Goal: Task Accomplishment & Management: Manage account settings

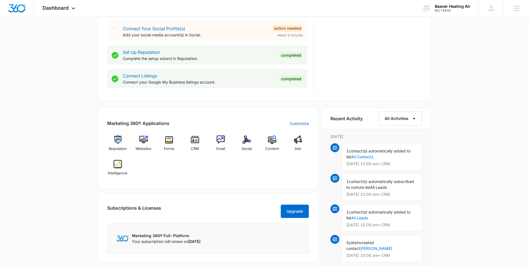
scroll to position [258, 0]
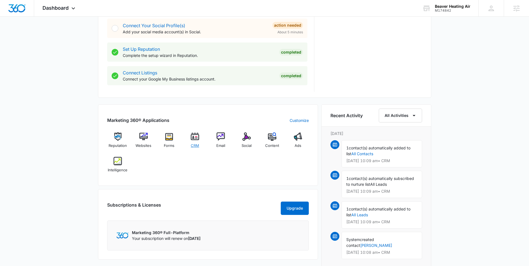
click at [195, 137] on img at bounding box center [195, 137] width 8 height 8
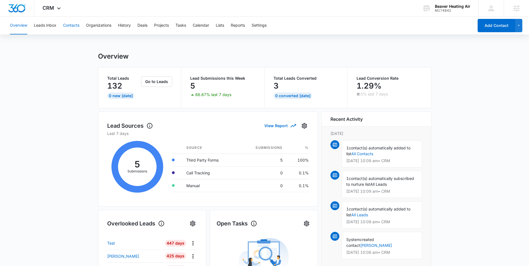
click at [69, 26] on button "Contacts" at bounding box center [71, 26] width 16 height 18
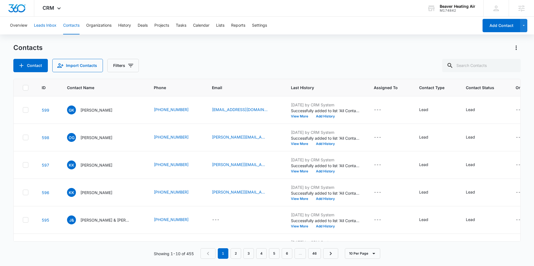
click at [43, 23] on button "Leads Inbox" at bounding box center [45, 26] width 23 height 18
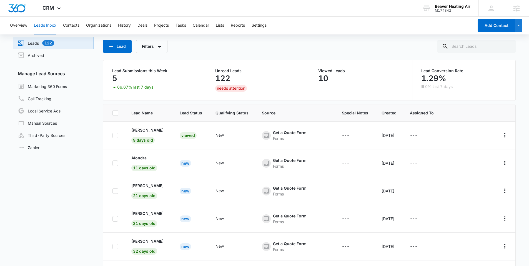
scroll to position [23, 0]
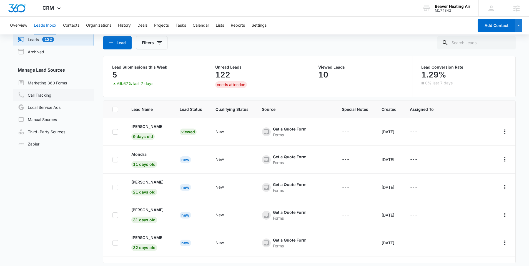
click at [36, 96] on link "Call Tracking" at bounding box center [35, 95] width 34 height 7
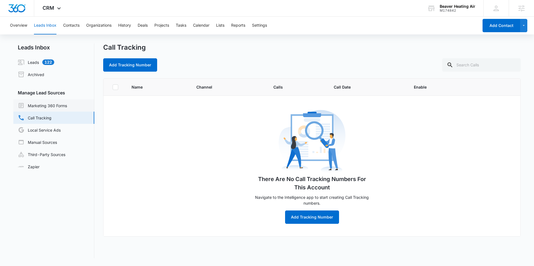
click at [60, 106] on link "Marketing 360 Forms" at bounding box center [42, 105] width 49 height 7
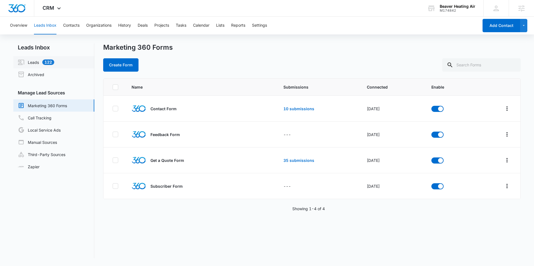
click at [34, 64] on link "Leads 122" at bounding box center [36, 62] width 36 height 7
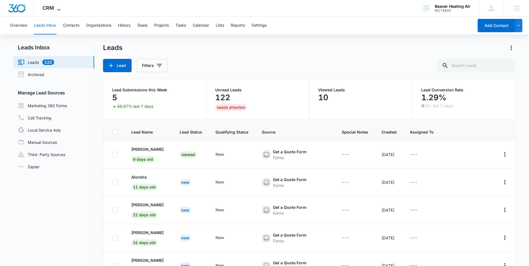
click at [46, 8] on span "CRM" at bounding box center [49, 8] width 12 height 6
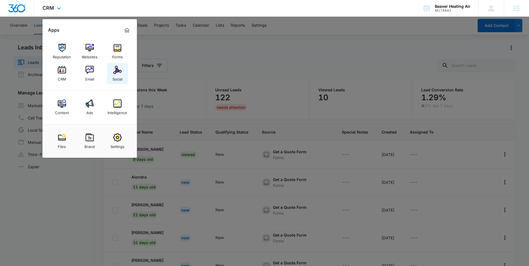
click at [118, 76] on div "Social" at bounding box center [118, 77] width 10 height 7
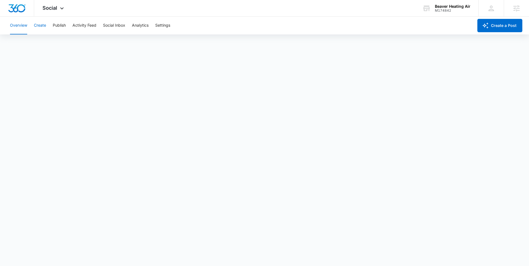
click at [40, 24] on button "Create" at bounding box center [40, 26] width 12 height 18
click at [61, 24] on button "Publish" at bounding box center [59, 26] width 13 height 18
click at [81, 24] on button "Activity Feed" at bounding box center [85, 26] width 24 height 18
click at [57, 41] on button "Direct Messages" at bounding box center [56, 43] width 31 height 16
click at [84, 41] on button "Mentions" at bounding box center [86, 43] width 17 height 16
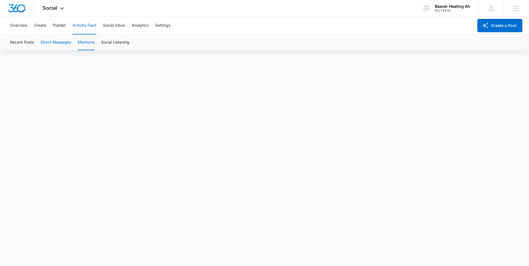
click at [57, 41] on button "Direct Messages" at bounding box center [56, 43] width 31 height 16
click at [115, 24] on button "Social Inbox" at bounding box center [114, 26] width 22 height 18
click at [140, 23] on button "Analytics" at bounding box center [140, 26] width 17 height 18
click at [52, 7] on span "Social" at bounding box center [50, 8] width 15 height 6
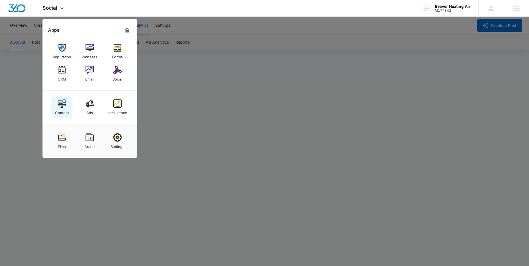
click at [62, 106] on img at bounding box center [62, 104] width 8 height 8
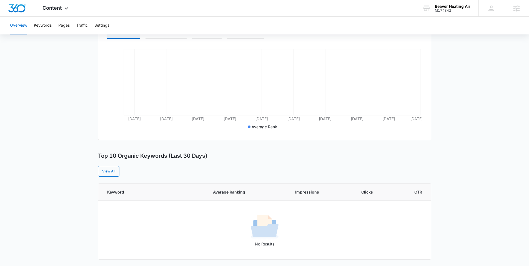
scroll to position [94, 0]
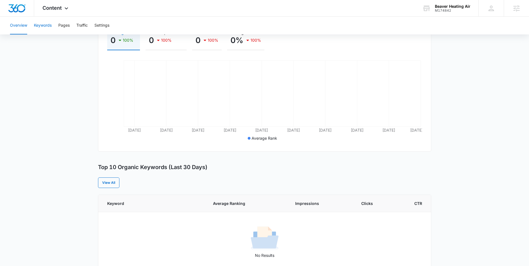
click at [42, 24] on button "Keywords" at bounding box center [43, 26] width 18 height 18
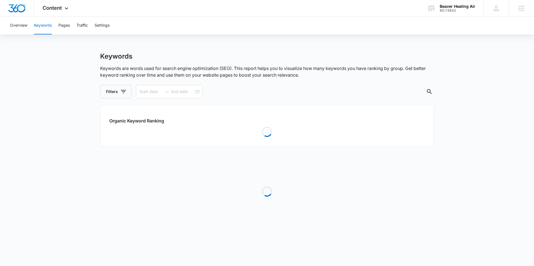
type input "07/11/2025"
type input "08/10/2025"
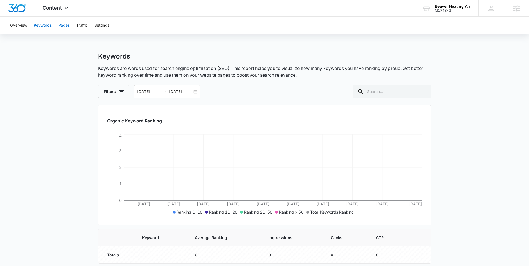
click at [59, 28] on button "Pages" at bounding box center [63, 26] width 11 height 18
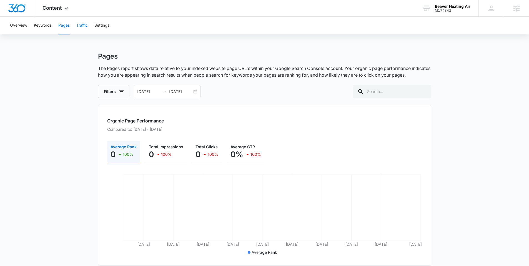
click at [84, 26] on button "Traffic" at bounding box center [81, 26] width 11 height 18
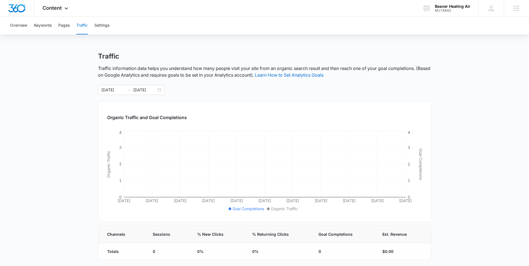
scroll to position [1, 0]
click at [16, 26] on button "Overview" at bounding box center [18, 26] width 17 height 18
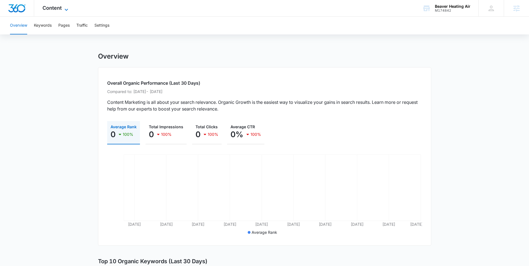
click at [53, 6] on span "Content" at bounding box center [52, 8] width 19 height 6
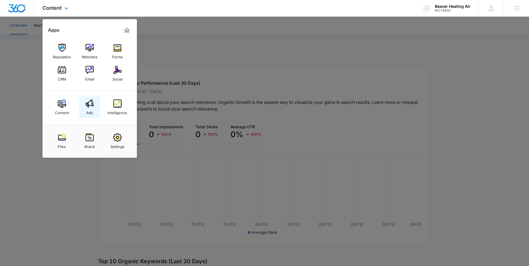
click at [90, 106] on img at bounding box center [90, 104] width 8 height 8
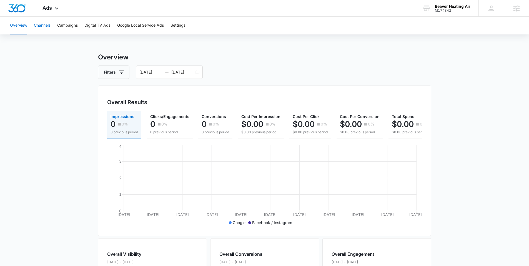
click at [46, 25] on button "Channels" at bounding box center [42, 26] width 17 height 18
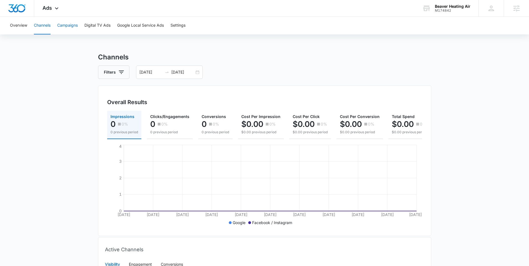
click at [67, 26] on button "Campaigns" at bounding box center [67, 26] width 21 height 18
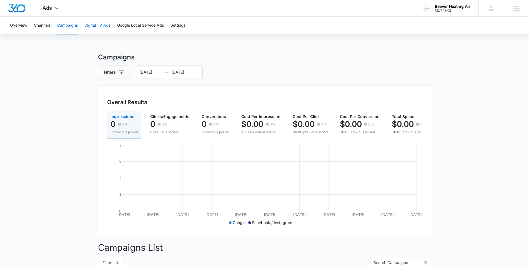
click at [97, 24] on button "Digital TV Ads" at bounding box center [97, 26] width 26 height 18
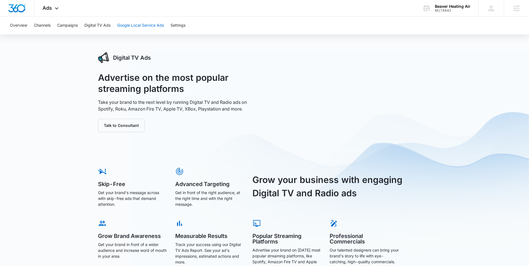
click at [138, 26] on button "Google Local Service Ads" at bounding box center [140, 26] width 47 height 18
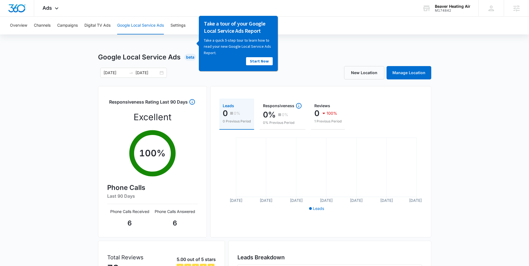
click at [194, 77] on div "07/11/2025 08/10/2025" at bounding box center [181, 73] width 167 height 10
click at [193, 69] on div "07/11/2025 08/10/2025" at bounding box center [181, 73] width 167 height 10
click at [18, 22] on button "Overview" at bounding box center [18, 26] width 17 height 18
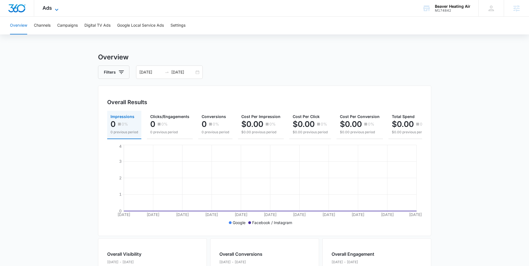
click at [49, 10] on span "Ads" at bounding box center [47, 8] width 9 height 6
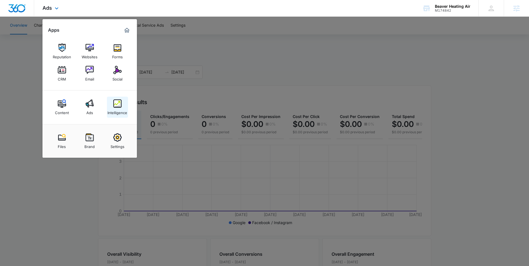
click at [118, 105] on img at bounding box center [117, 104] width 8 height 8
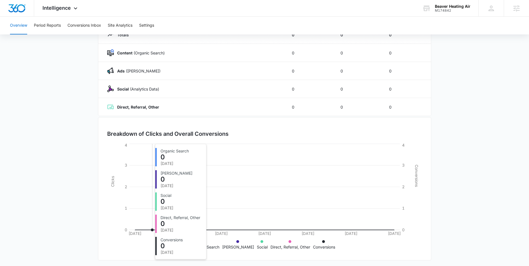
scroll to position [78, 0]
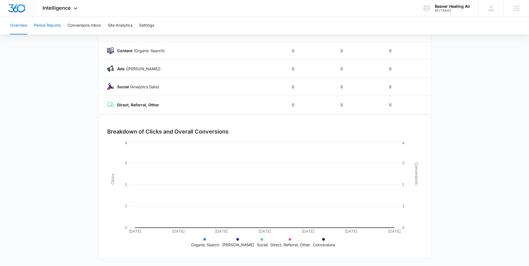
click at [49, 25] on button "Period Reports" at bounding box center [47, 26] width 27 height 18
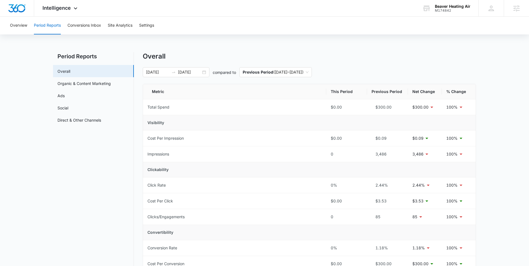
scroll to position [1, 0]
click at [83, 24] on button "Conversions Inbox" at bounding box center [85, 26] width 34 height 18
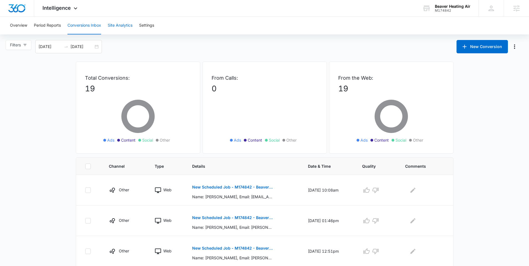
click at [120, 24] on button "Site Analytics" at bounding box center [120, 26] width 25 height 18
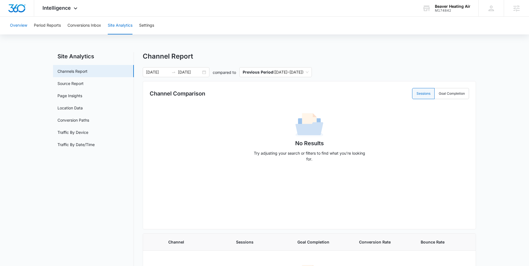
click at [16, 26] on button "Overview" at bounding box center [18, 26] width 17 height 18
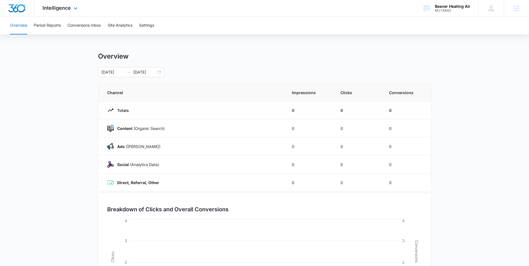
click at [14, 8] on img "Dashboard" at bounding box center [17, 8] width 18 height 8
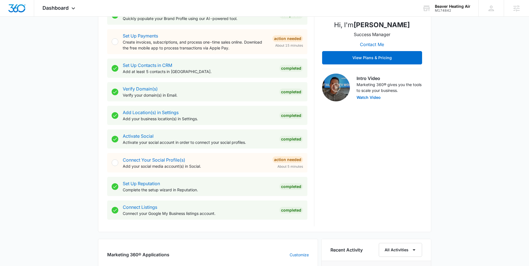
scroll to position [130, 0]
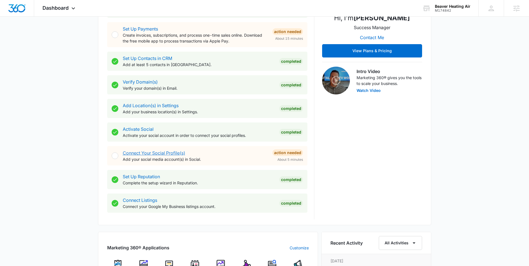
click at [142, 154] on link "Connect Your Social Profile(s)" at bounding box center [154, 153] width 63 height 6
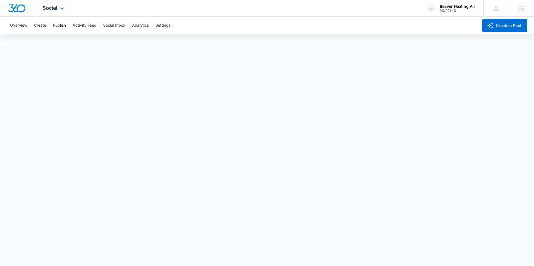
click at [18, 7] on img "Dashboard" at bounding box center [17, 8] width 18 height 8
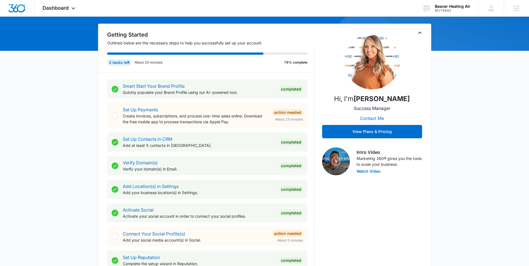
scroll to position [217, 0]
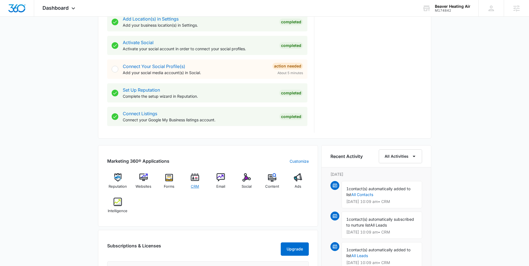
click at [197, 176] on img at bounding box center [195, 177] width 8 height 8
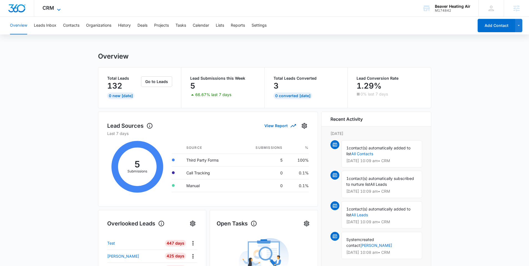
click at [48, 8] on span "CRM" at bounding box center [49, 8] width 12 height 6
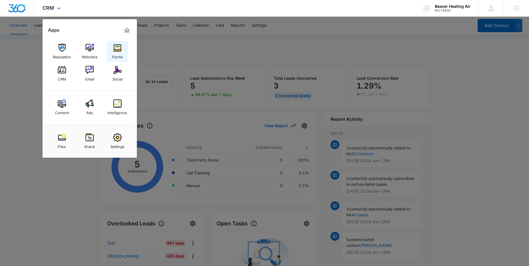
click at [115, 52] on div "Forms" at bounding box center [117, 55] width 11 height 7
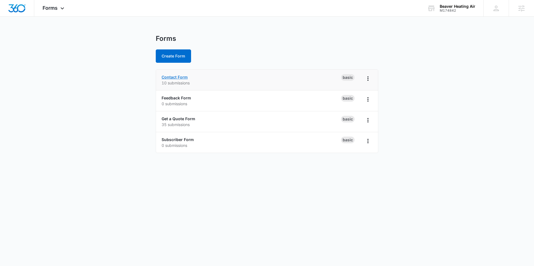
click at [177, 78] on link "Contact Form" at bounding box center [174, 77] width 26 height 5
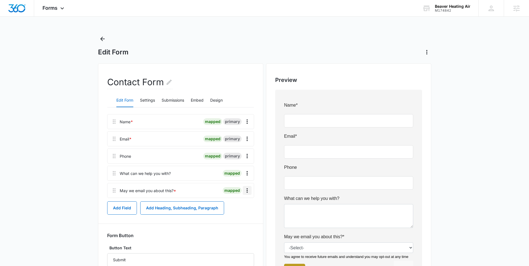
click at [247, 189] on icon "Overflow Menu" at bounding box center [247, 190] width 1 height 4
click at [243, 204] on button "Edit" at bounding box center [236, 206] width 32 height 8
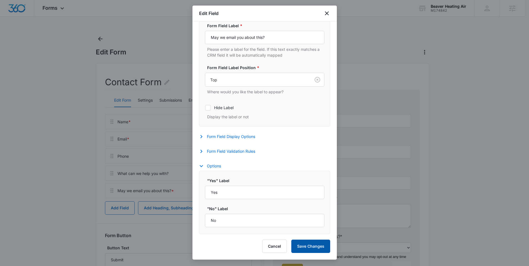
select select "333"
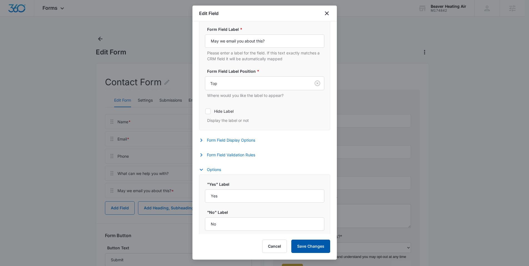
scroll to position [136, 0]
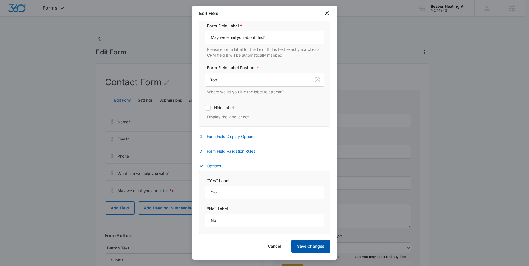
click at [318, 245] on button "Save Changes" at bounding box center [311, 246] width 39 height 13
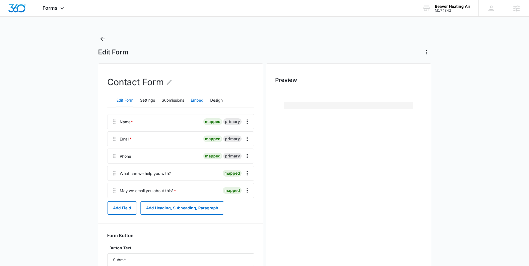
scroll to position [0, 0]
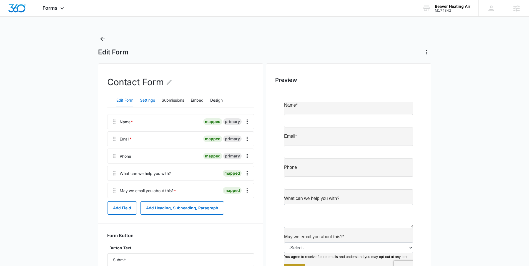
click at [147, 99] on button "Settings" at bounding box center [147, 100] width 15 height 13
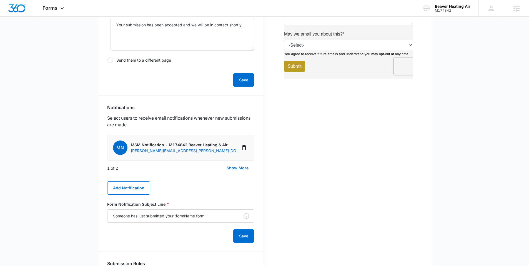
scroll to position [220, 0]
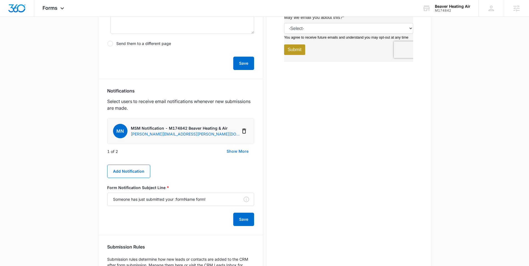
click at [230, 148] on button "Show More" at bounding box center [237, 151] width 33 height 13
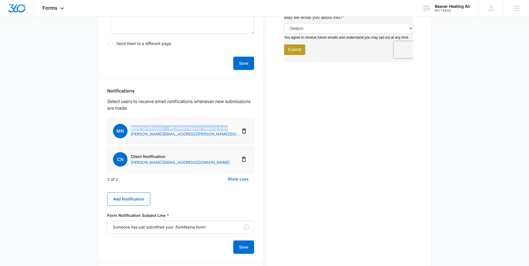
drag, startPoint x: 130, startPoint y: 128, endPoint x: 229, endPoint y: 128, distance: 99.5
click at [229, 128] on li "MN MSM Notification - M174842 Beaver Heating & Air kevin.baker@madwire.com" at bounding box center [180, 131] width 147 height 26
copy p "MSM Notification - M174842 Beaver Heating & Air"
click at [245, 131] on icon "Delete Notification" at bounding box center [244, 131] width 7 height 7
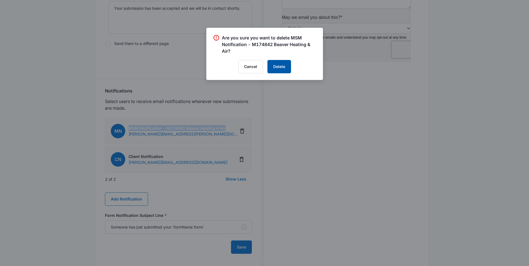
click at [277, 70] on button "Delete" at bounding box center [280, 66] width 24 height 13
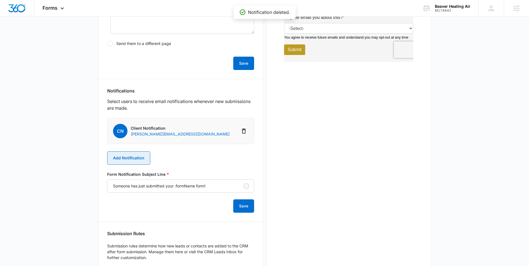
click at [138, 159] on button "Add Notification" at bounding box center [128, 157] width 43 height 13
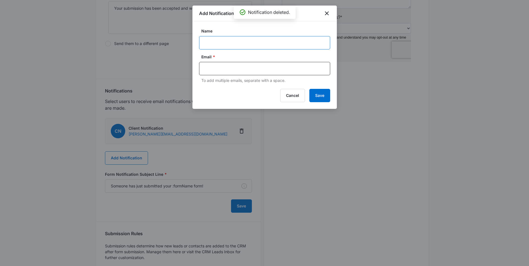
click at [227, 41] on input "Name" at bounding box center [264, 42] width 131 height 13
paste input "MSM Notification - M174842 Beaver Heating & Air"
type input "MSM Notification - M174842 Beaver Heating & Air"
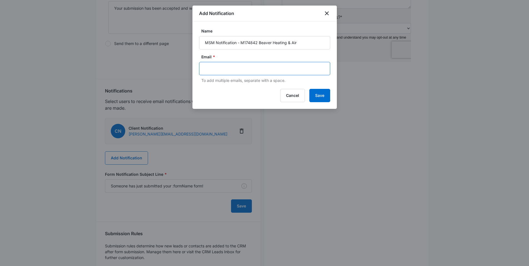
click at [250, 68] on input "text" at bounding box center [265, 68] width 121 height 8
paste input "[EMAIL_ADDRESS][PERSON_NAME][DOMAIN_NAME]"
type input "[EMAIL_ADDRESS][PERSON_NAME][DOMAIN_NAME]"
click at [229, 44] on input "MSM Notification - M174842 Beaver Heating & Air" at bounding box center [264, 42] width 131 height 13
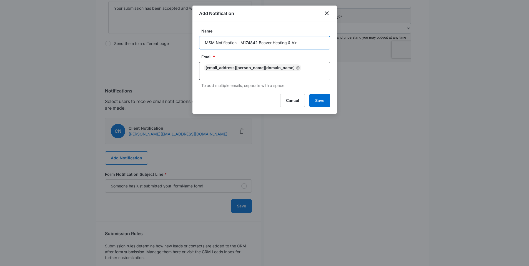
click at [229, 44] on input "MSM Notification - M174842 Beaver Heating & Air" at bounding box center [264, 42] width 131 height 13
click at [325, 94] on button "Save" at bounding box center [320, 100] width 21 height 13
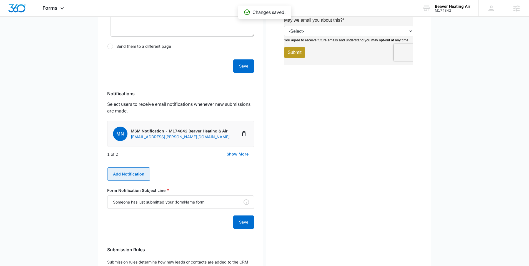
scroll to position [214, 0]
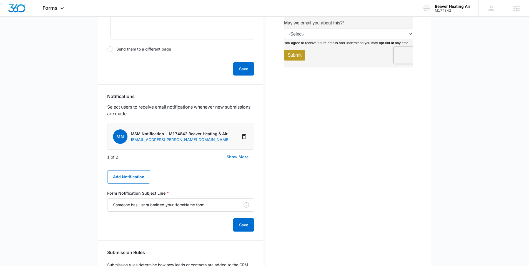
click at [227, 156] on button "Show More" at bounding box center [237, 156] width 33 height 13
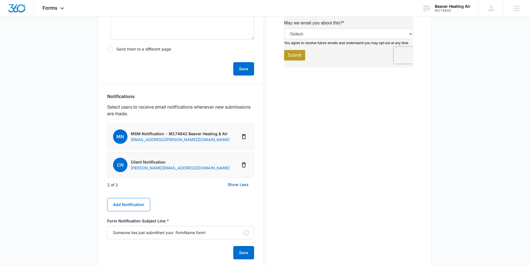
click at [124, 164] on span "CN" at bounding box center [120, 165] width 14 height 14
click at [151, 161] on p "Client Notification" at bounding box center [180, 162] width 99 height 6
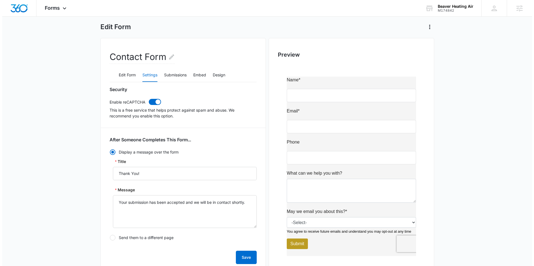
scroll to position [0, 0]
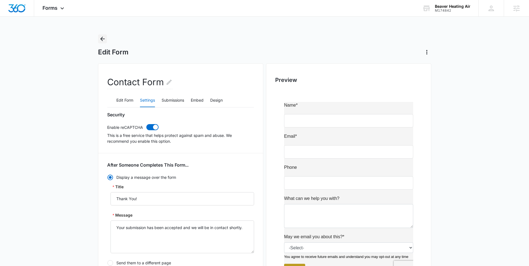
click at [102, 36] on icon "Back" at bounding box center [102, 39] width 7 height 7
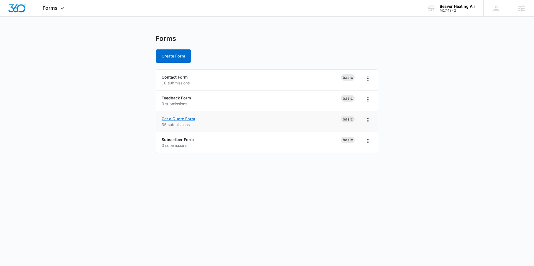
click at [183, 116] on link "Get a Quote Form" at bounding box center [178, 118] width 34 height 5
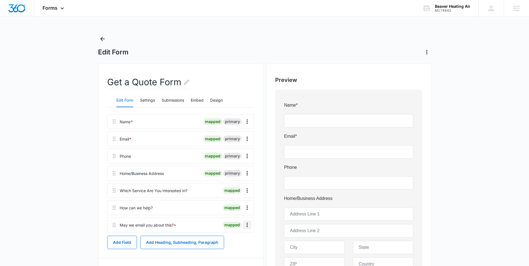
click at [247, 226] on icon "Overflow Menu" at bounding box center [247, 225] width 7 height 7
click at [230, 239] on div "Edit" at bounding box center [233, 241] width 12 height 4
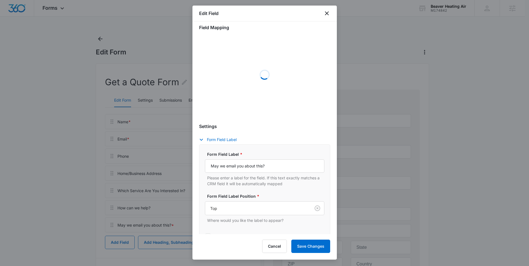
scroll to position [9, 0]
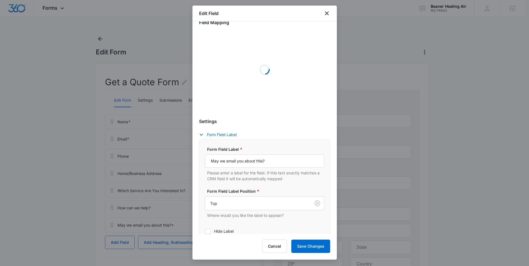
select select "333"
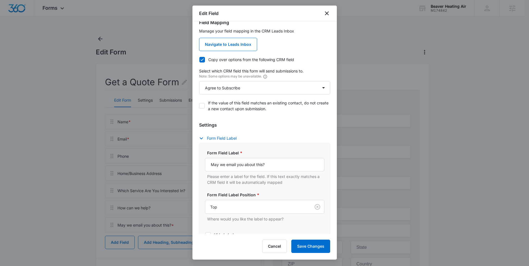
scroll to position [136, 0]
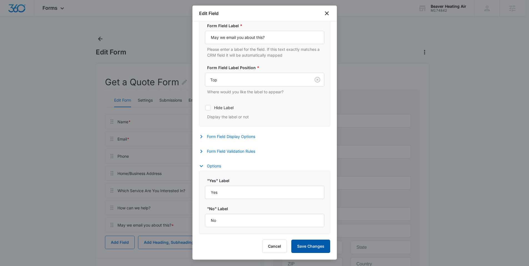
click at [305, 246] on button "Save Changes" at bounding box center [311, 246] width 39 height 13
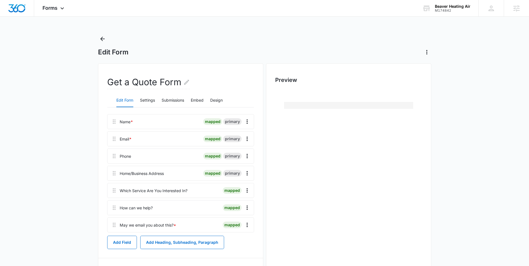
scroll to position [0, 0]
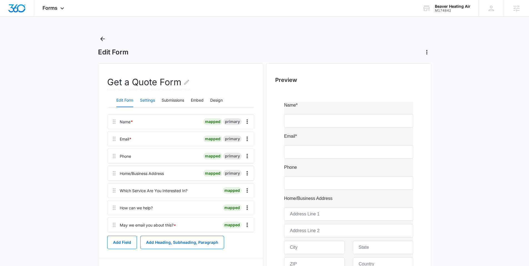
click at [146, 101] on button "Settings" at bounding box center [147, 100] width 15 height 13
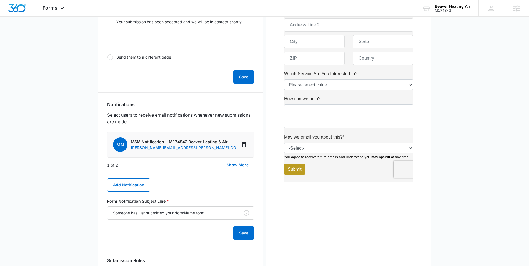
scroll to position [217, 0]
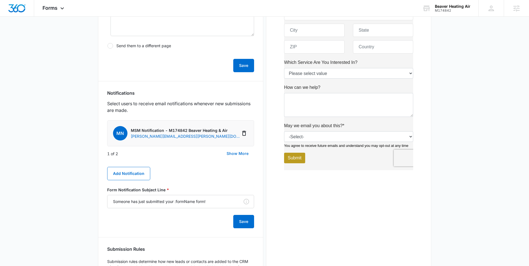
click at [232, 152] on button "Show More" at bounding box center [237, 153] width 33 height 13
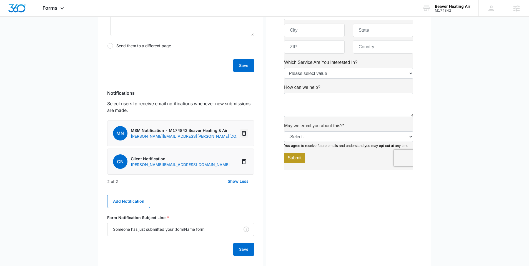
click at [243, 135] on icon "Delete Notification" at bounding box center [244, 133] width 7 height 7
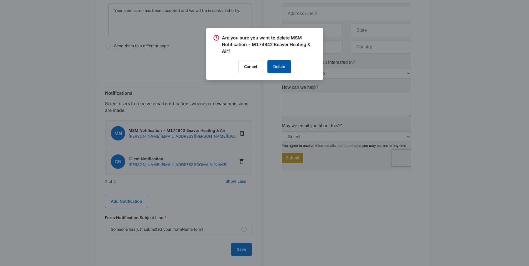
click at [283, 68] on button "Delete" at bounding box center [280, 66] width 24 height 13
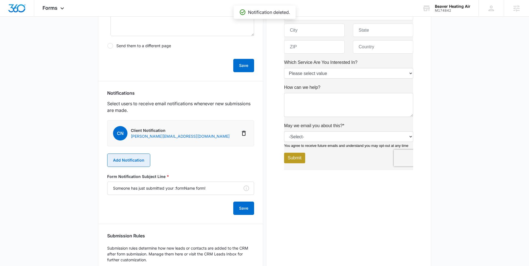
click at [124, 164] on button "Add Notification" at bounding box center [128, 160] width 43 height 13
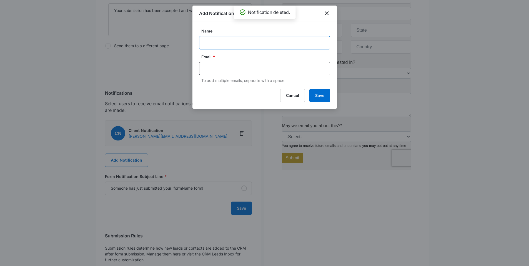
click at [225, 38] on input "Name" at bounding box center [264, 42] width 131 height 13
paste input "MSM Notification - M174842 Beaver Heating & Air"
type input "MSM Notification - M174842 Beaver Heating & Air"
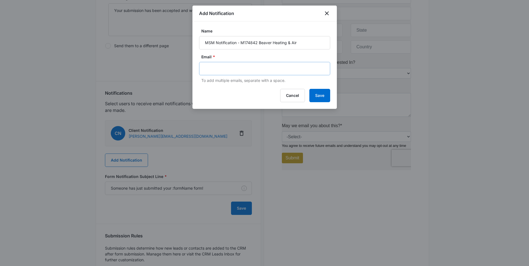
click at [237, 63] on div at bounding box center [264, 68] width 131 height 13
click at [236, 64] on div at bounding box center [264, 68] width 131 height 13
click at [236, 71] on input "text" at bounding box center [265, 68] width 121 height 8
paste input "[EMAIL_ADDRESS][PERSON_NAME][DOMAIN_NAME]"
type input "[EMAIL_ADDRESS][PERSON_NAME][DOMAIN_NAME]"
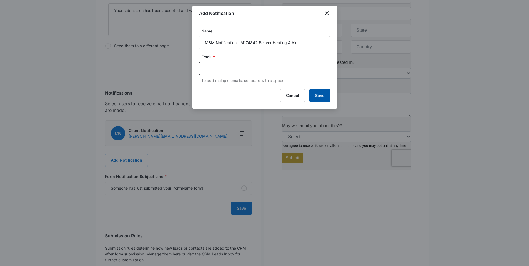
click at [319, 95] on button "Save" at bounding box center [320, 95] width 21 height 13
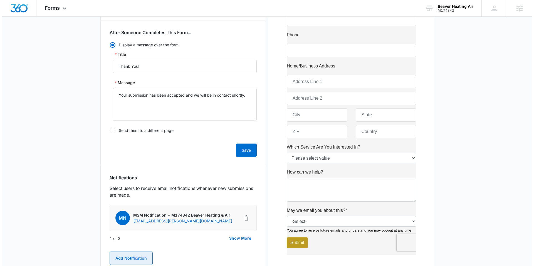
scroll to position [0, 0]
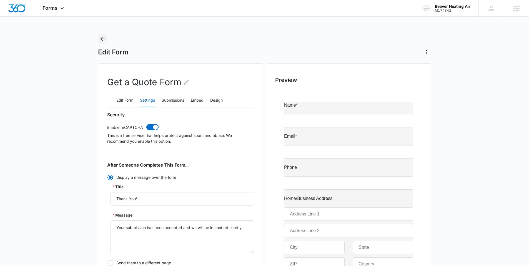
click at [102, 40] on icon "Back" at bounding box center [102, 39] width 4 height 4
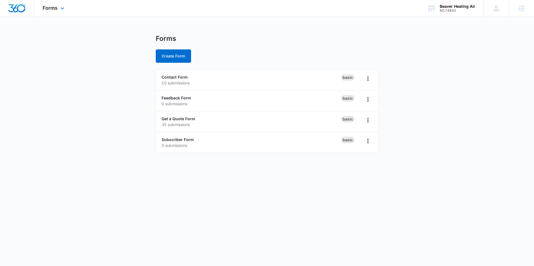
click at [41, 5] on div "Forms Apps Reputation Websites Forms CRM Email Social Content Ads Intelligence …" at bounding box center [54, 8] width 40 height 16
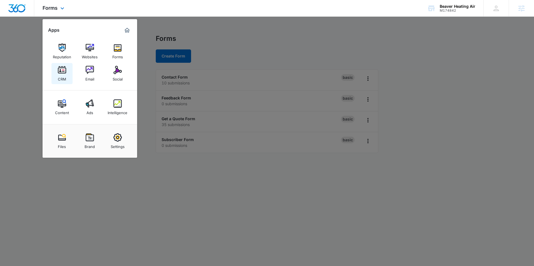
click at [57, 74] on link "CRM" at bounding box center [61, 73] width 21 height 21
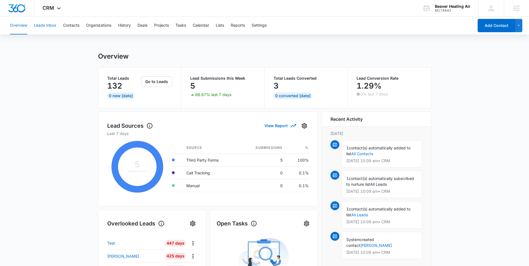
click at [44, 27] on button "Leads Inbox" at bounding box center [45, 26] width 23 height 18
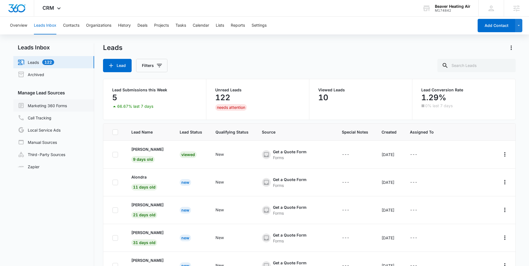
click at [56, 105] on link "Marketing 360 Forms" at bounding box center [42, 105] width 49 height 7
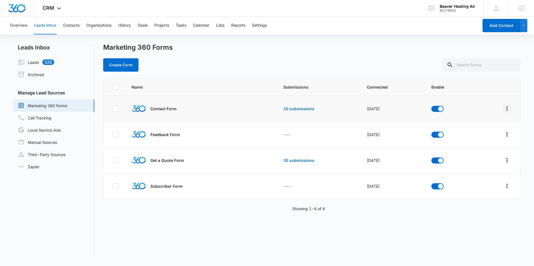
click at [506, 109] on button "Overflow Menu" at bounding box center [506, 108] width 9 height 9
click at [483, 142] on div "Field Mapping" at bounding box center [477, 141] width 31 height 4
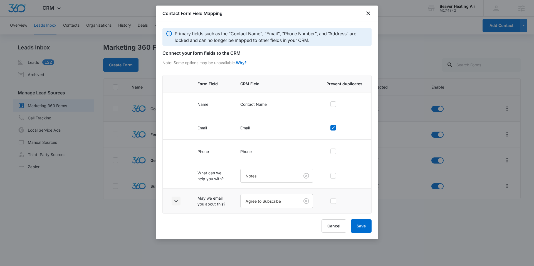
click at [175, 205] on button "button" at bounding box center [175, 201] width 9 height 9
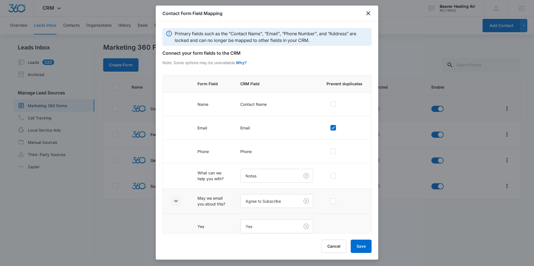
click at [175, 202] on icon "button" at bounding box center [176, 201] width 7 height 7
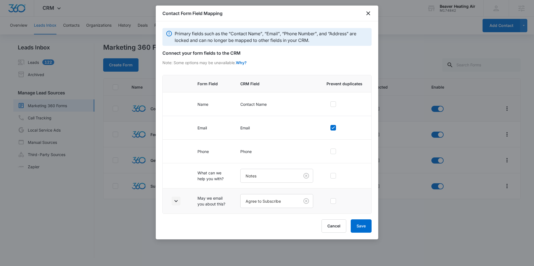
click at [176, 201] on icon "button" at bounding box center [175, 201] width 3 height 2
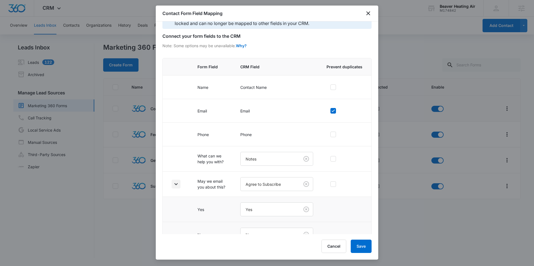
scroll to position [30, 0]
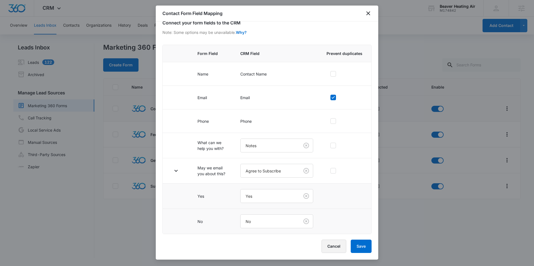
click at [341, 246] on button "Cancel" at bounding box center [333, 246] width 25 height 13
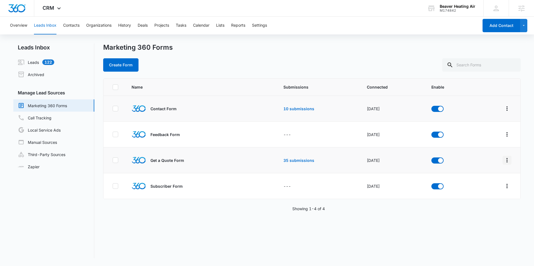
click at [503, 158] on icon "Overflow Menu" at bounding box center [506, 160] width 7 height 7
click at [481, 195] on div "Field Mapping" at bounding box center [477, 193] width 31 height 4
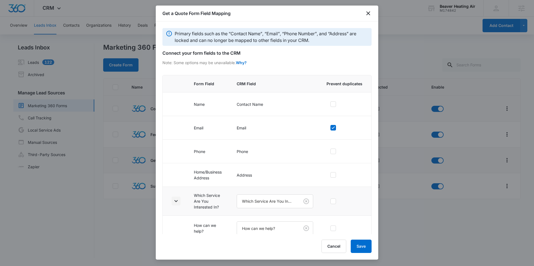
click at [175, 201] on icon "button" at bounding box center [176, 201] width 7 height 7
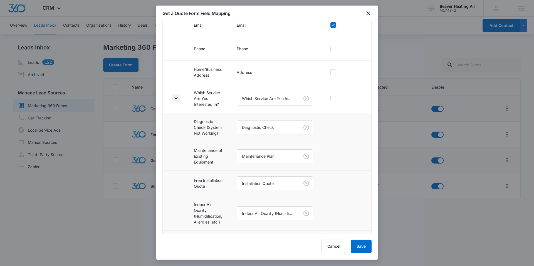
scroll to position [175, 0]
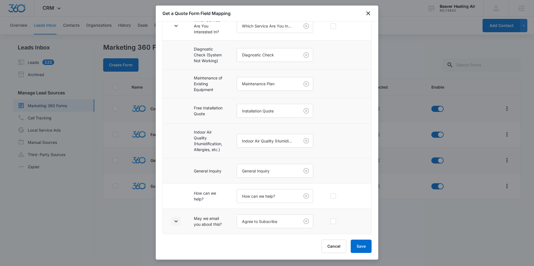
click at [176, 218] on icon "button" at bounding box center [176, 221] width 7 height 7
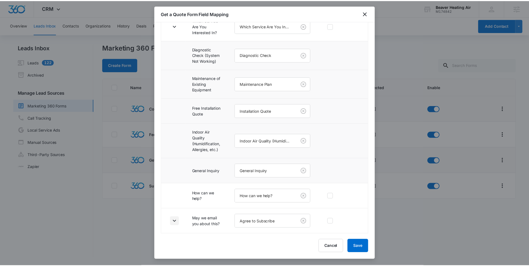
scroll to position [226, 0]
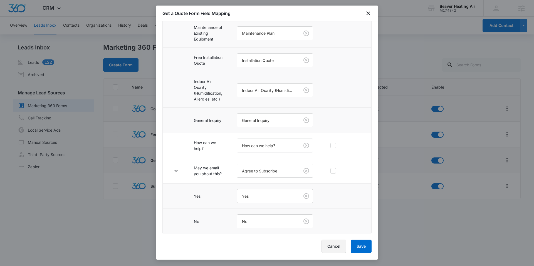
click at [329, 246] on button "Cancel" at bounding box center [333, 246] width 25 height 13
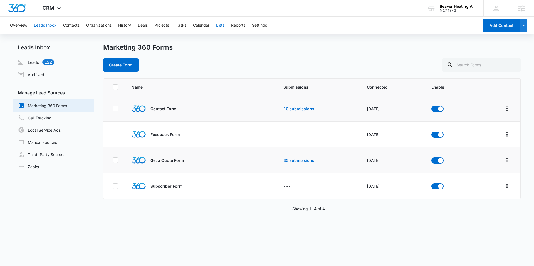
click at [221, 25] on button "Lists" at bounding box center [220, 26] width 8 height 18
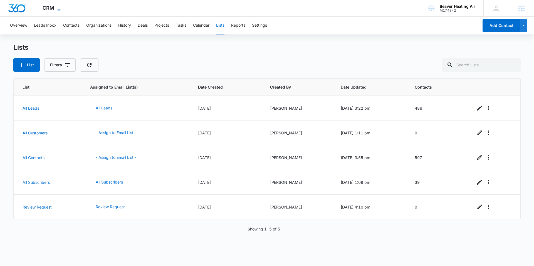
click at [51, 6] on span "CRM" at bounding box center [49, 8] width 12 height 6
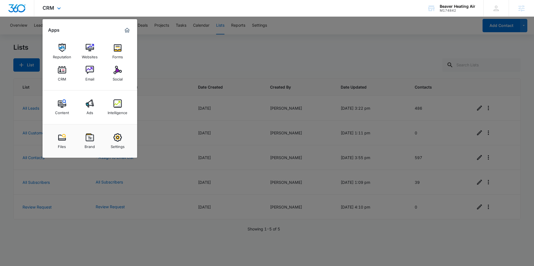
click at [15, 8] on img "Dashboard" at bounding box center [17, 8] width 18 height 8
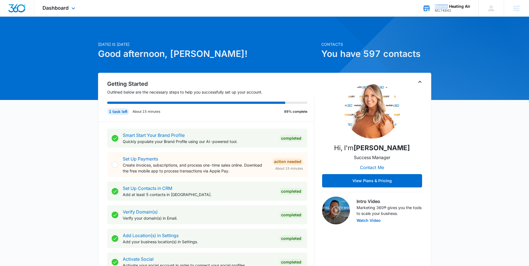
click at [448, 7] on div "Beaver Heating Air" at bounding box center [453, 6] width 36 height 4
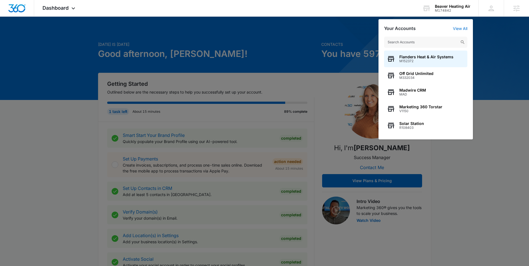
click at [328, 30] on div at bounding box center [264, 133] width 529 height 266
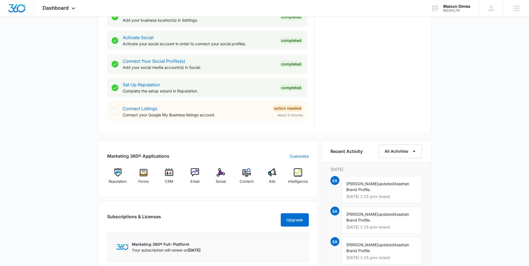
scroll to position [252, 0]
